Goal: Check status: Check status

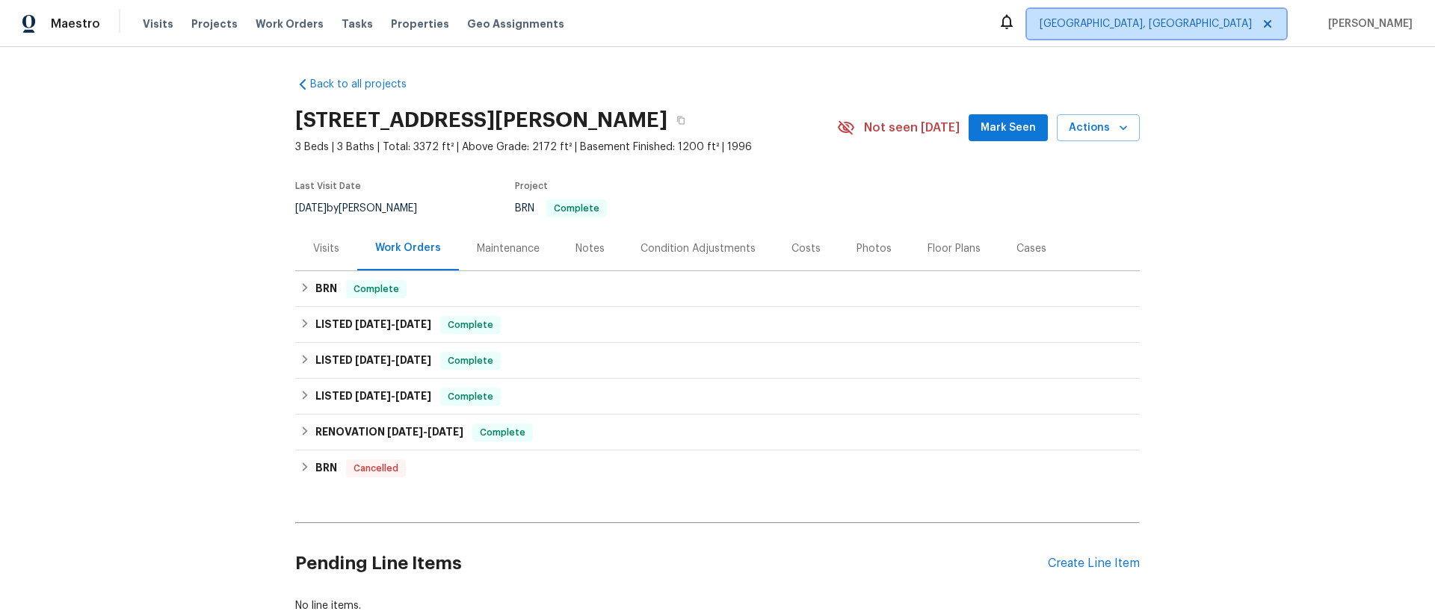
click at [1249, 10] on span "[GEOGRAPHIC_DATA], [GEOGRAPHIC_DATA]" at bounding box center [1156, 24] width 259 height 30
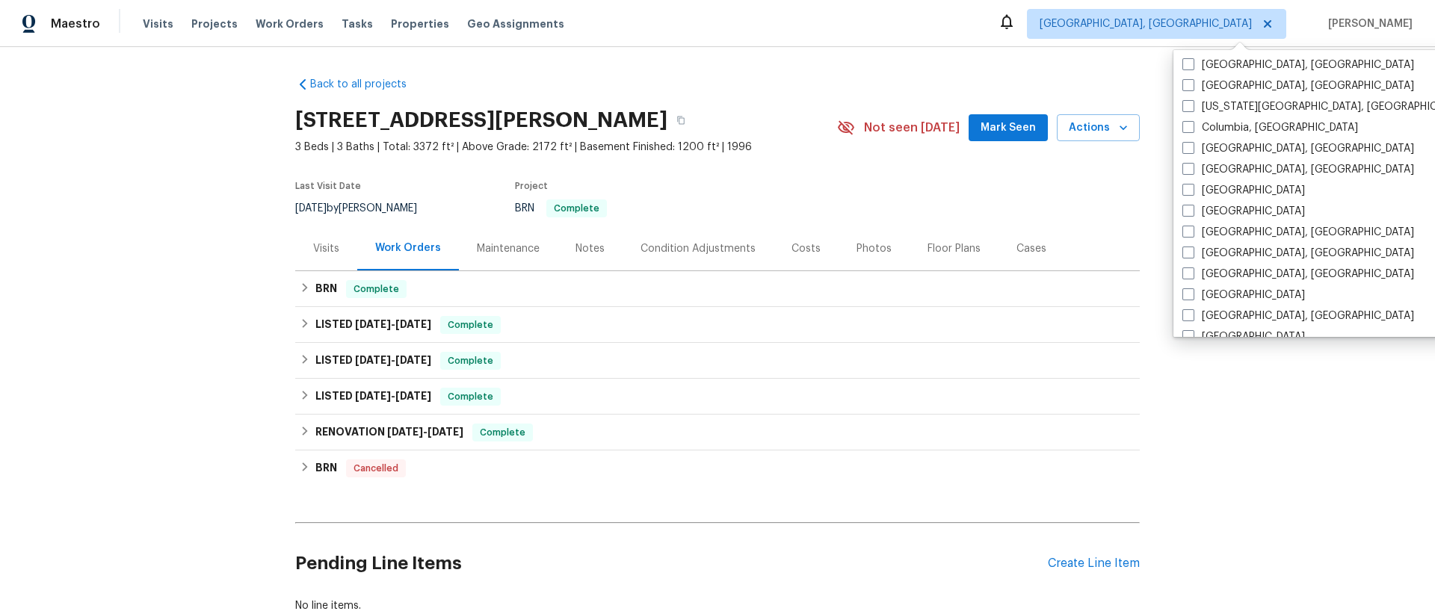
scroll to position [294, 0]
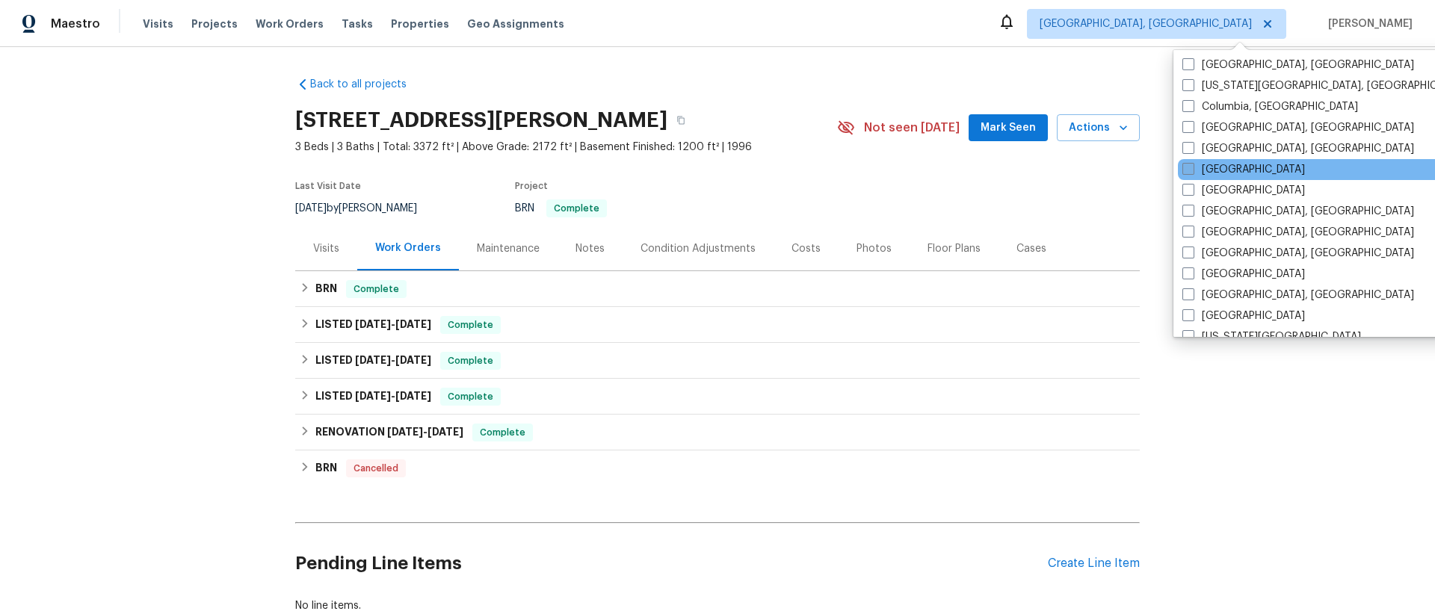
click at [1210, 171] on label "[GEOGRAPHIC_DATA]" at bounding box center [1243, 169] width 123 height 15
click at [1192, 171] on input "[GEOGRAPHIC_DATA]" at bounding box center [1187, 167] width 10 height 10
checkbox input "true"
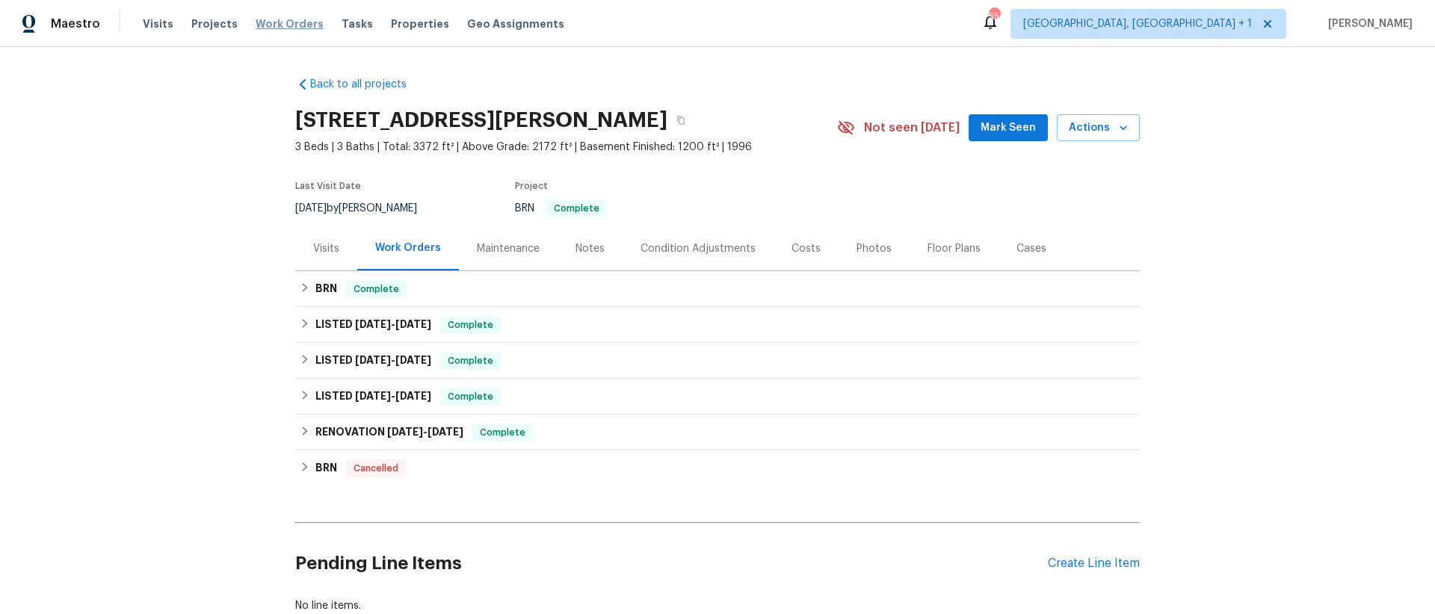
click at [267, 25] on span "Work Orders" at bounding box center [290, 23] width 68 height 15
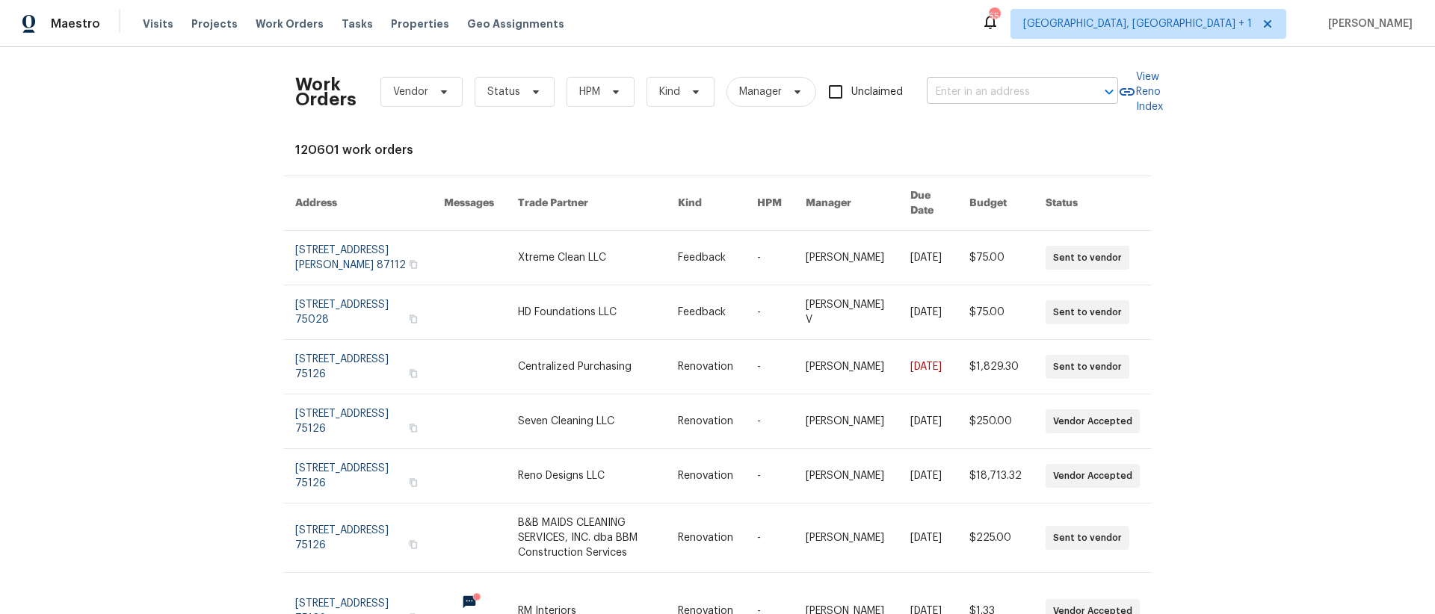
click at [1018, 102] on input "text" at bounding box center [1001, 92] width 149 height 23
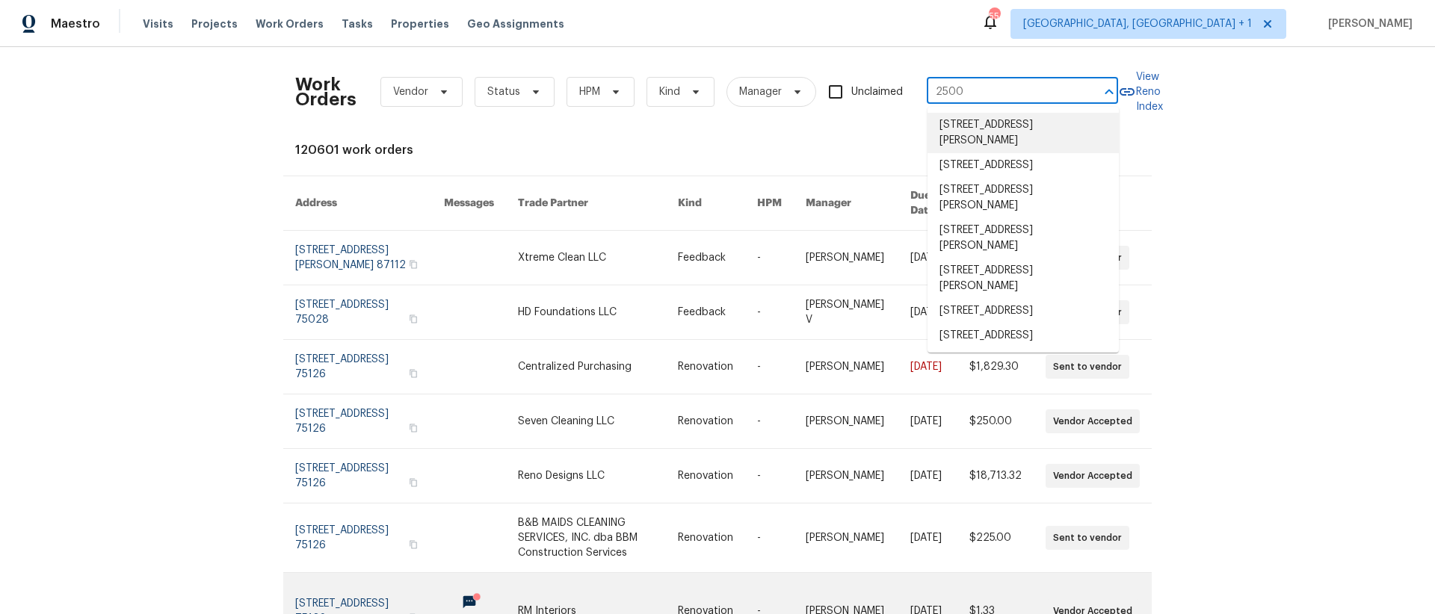
type input "2500"
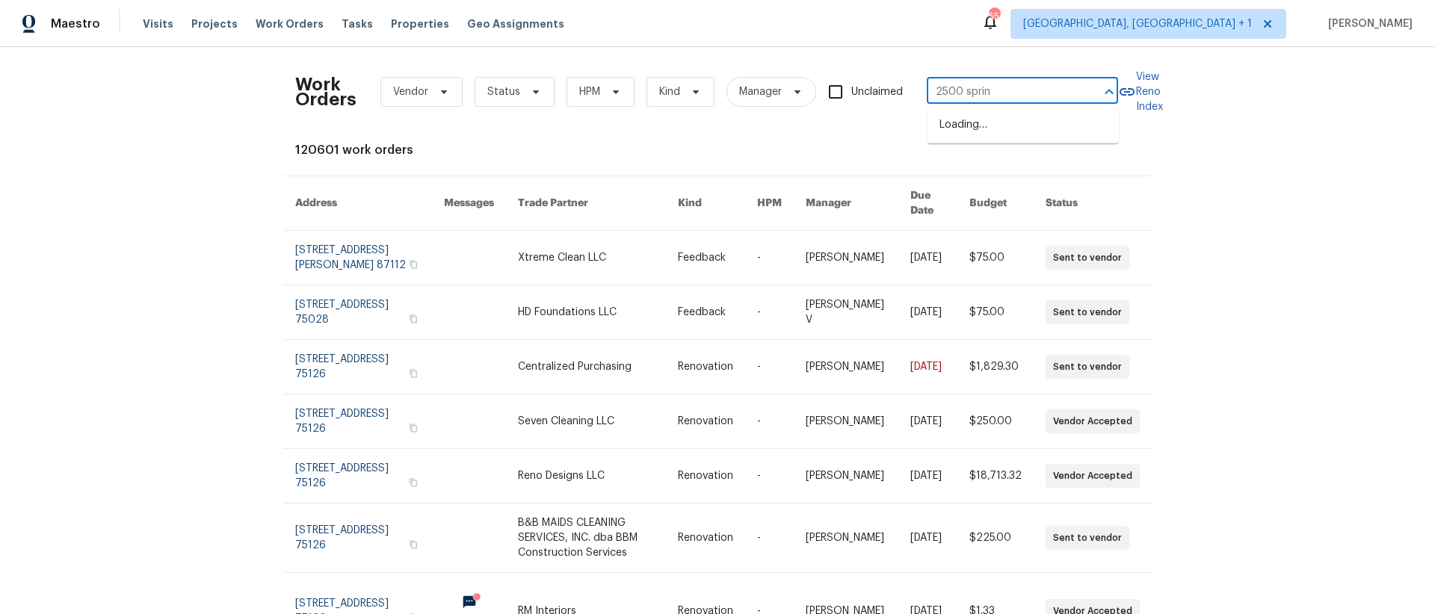
type input "2500 spring"
click at [1019, 133] on li "[STREET_ADDRESS][PERSON_NAME]" at bounding box center [1022, 133] width 191 height 40
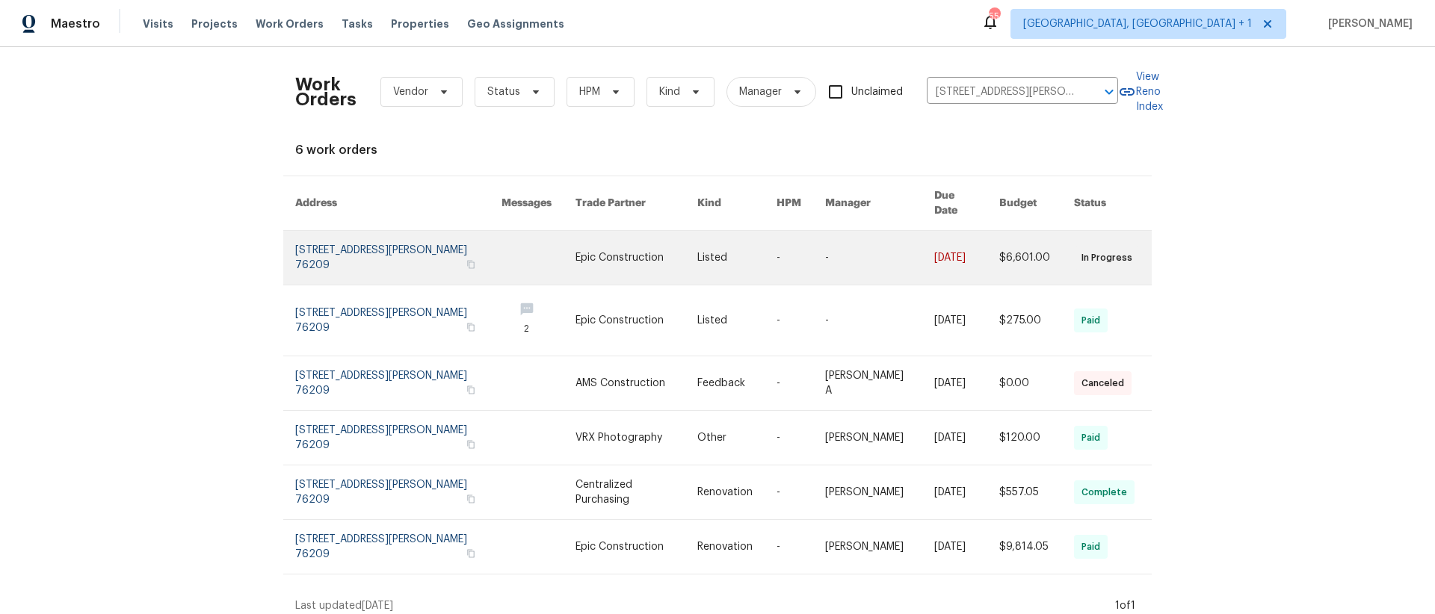
click at [857, 256] on link at bounding box center [879, 258] width 109 height 54
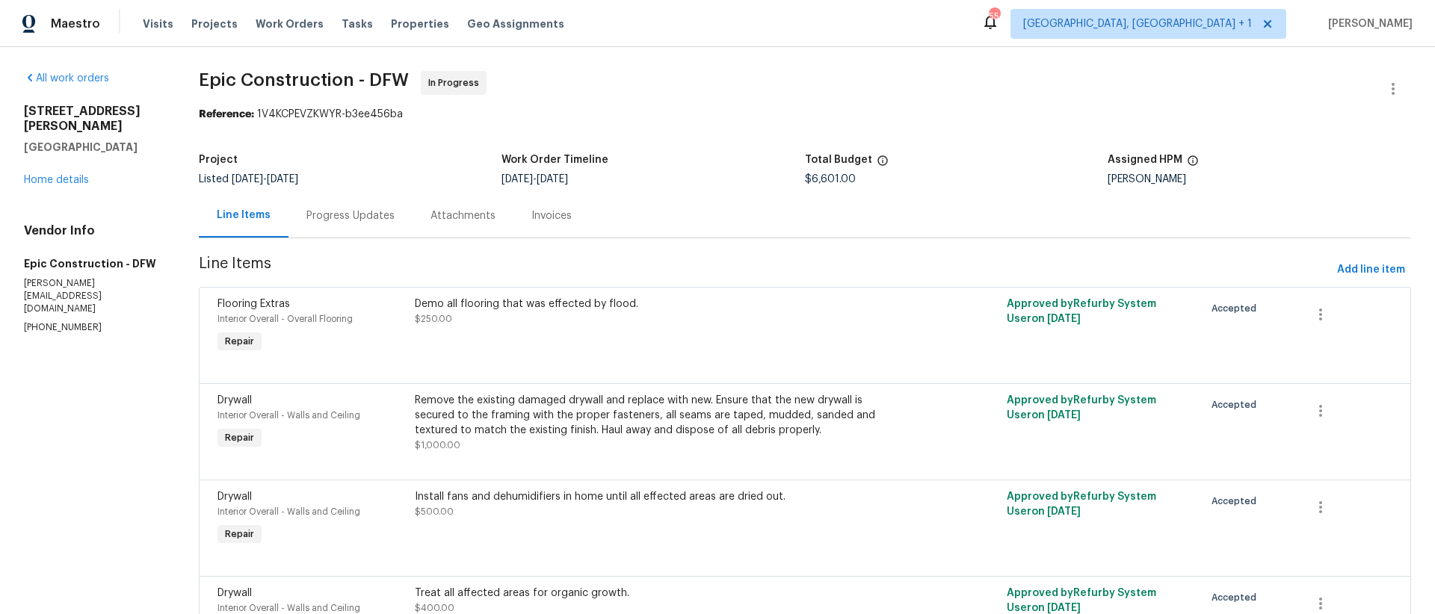
click at [358, 226] on div "Progress Updates" at bounding box center [350, 216] width 124 height 44
